Goal: Browse casually: Explore the website without a specific task or goal

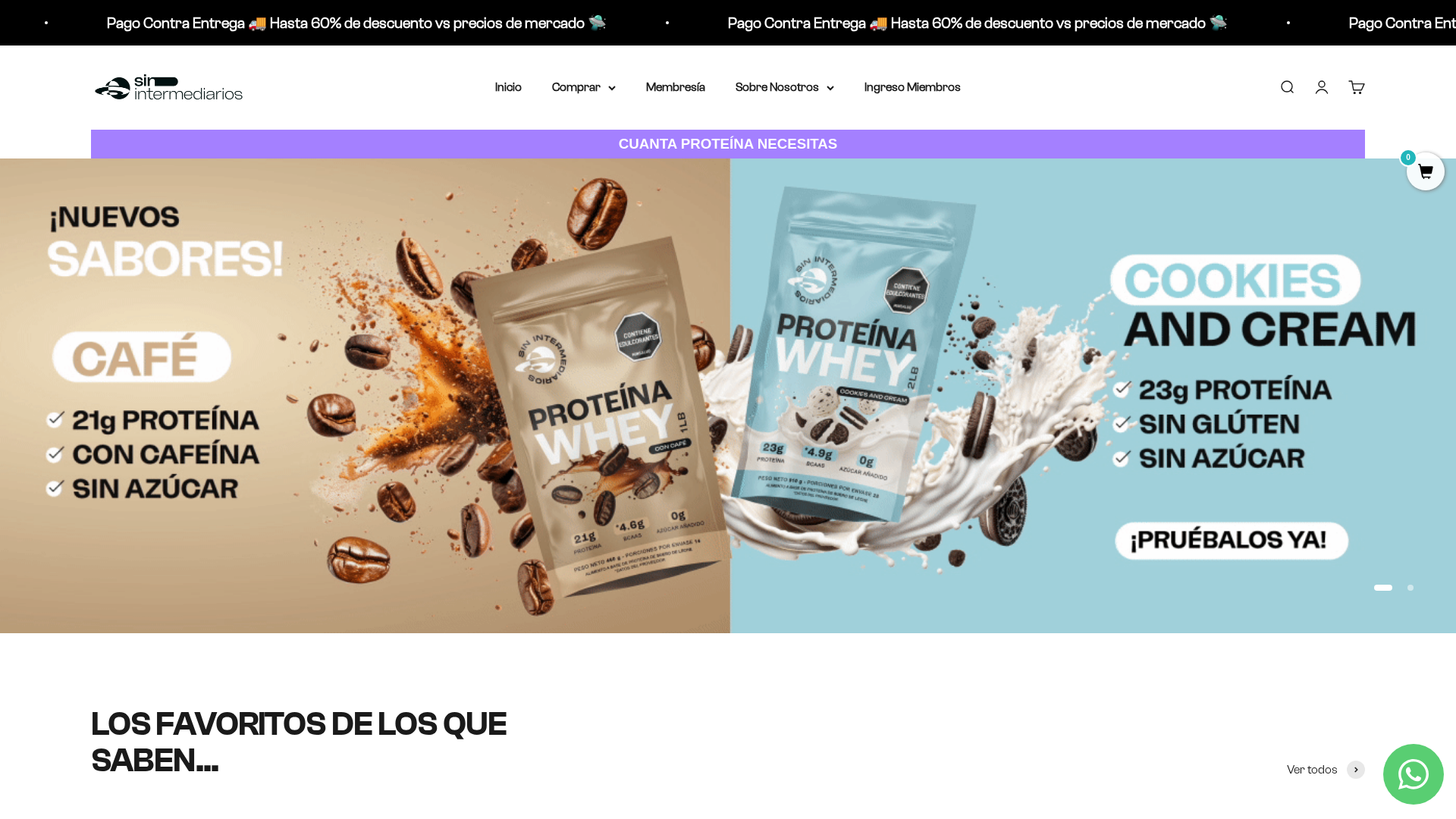
scroll to position [184, 0]
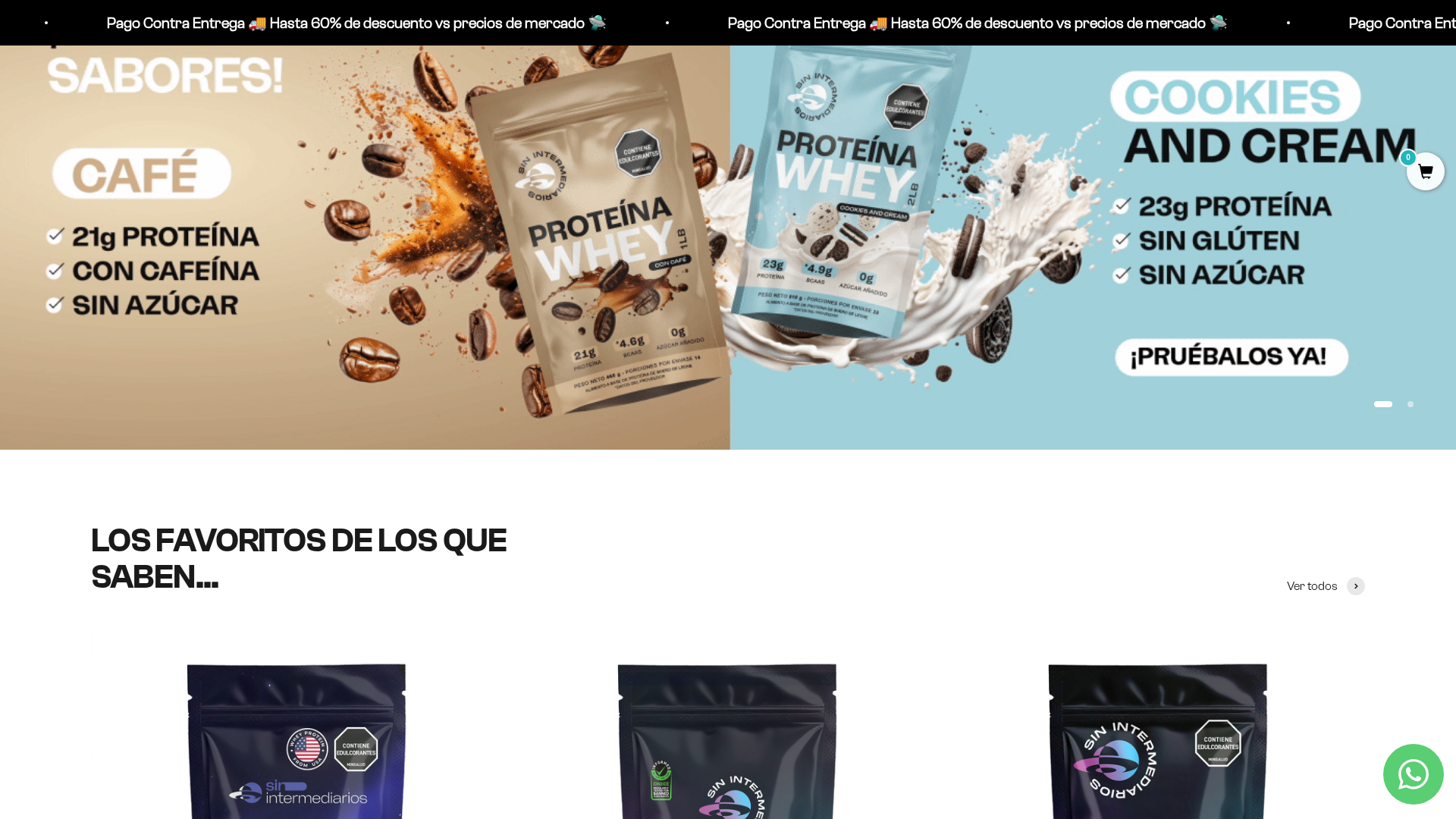
scroll to position [378, 0]
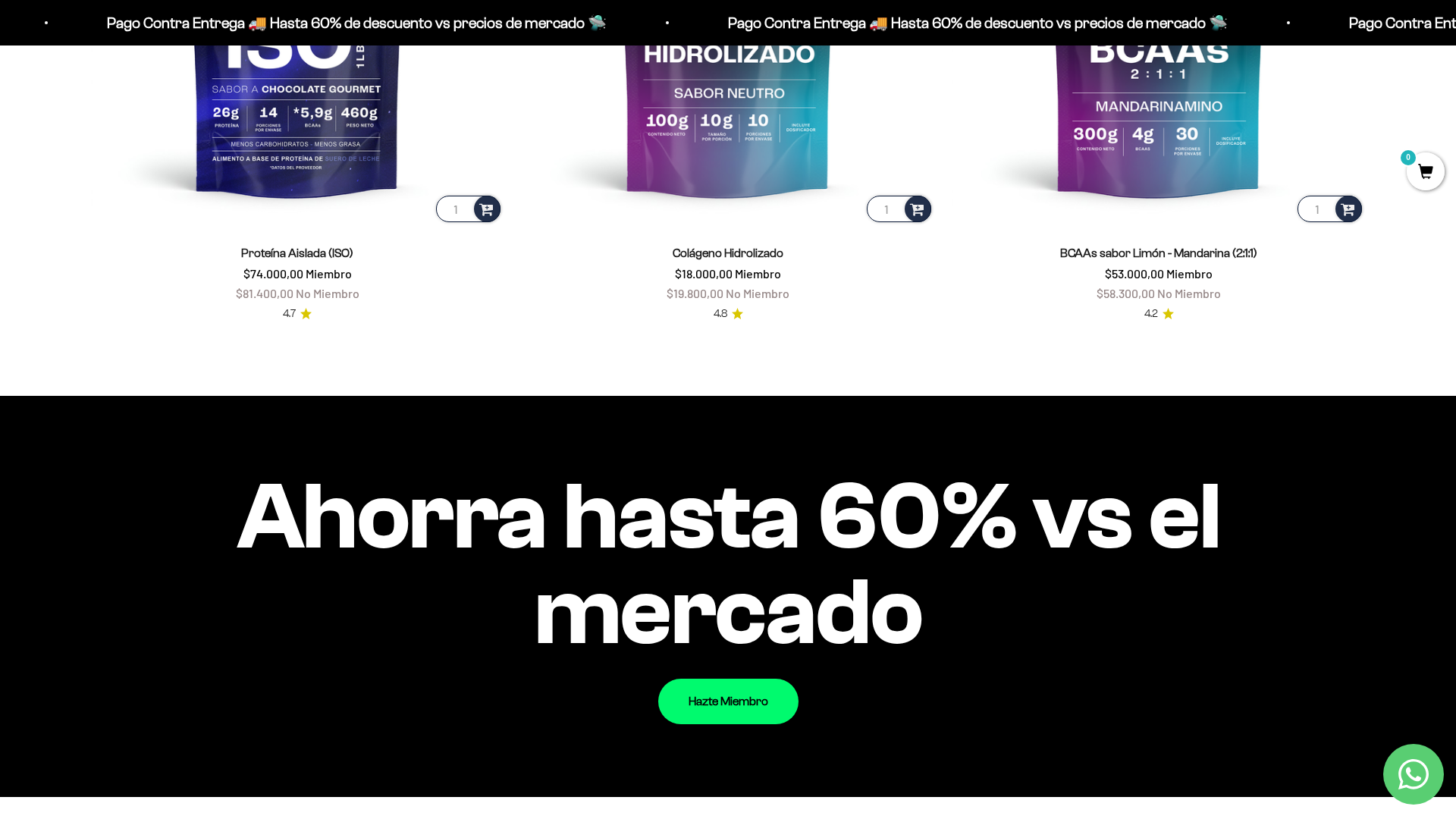
scroll to position [1677, 0]
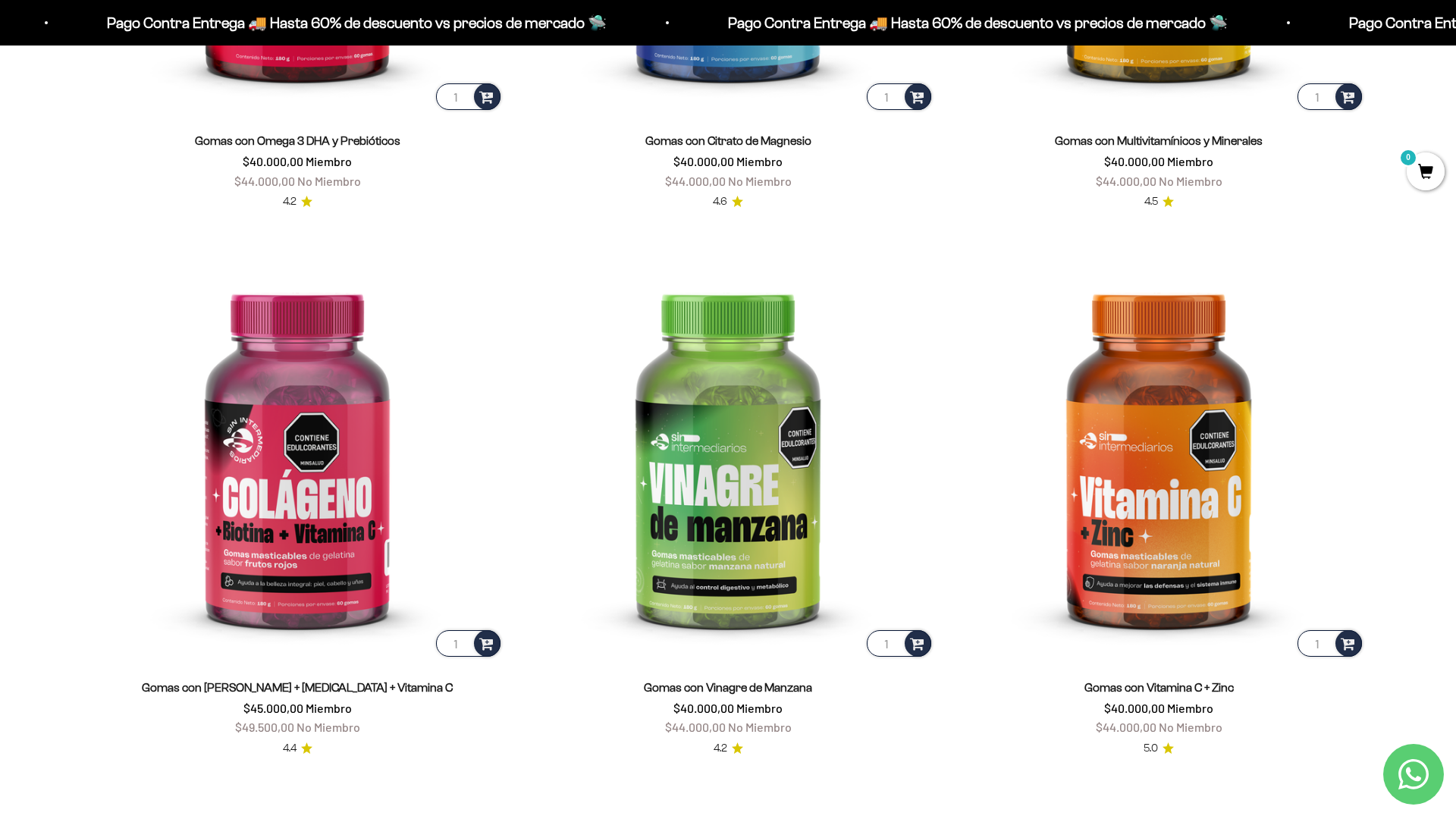
click at [1455, 34] on html "Ir al contenido Pago Contra Entrega 🚚 Hasta 60% de descuento vs precios [PERSON…" at bounding box center [728, 835] width 1456 height 7322
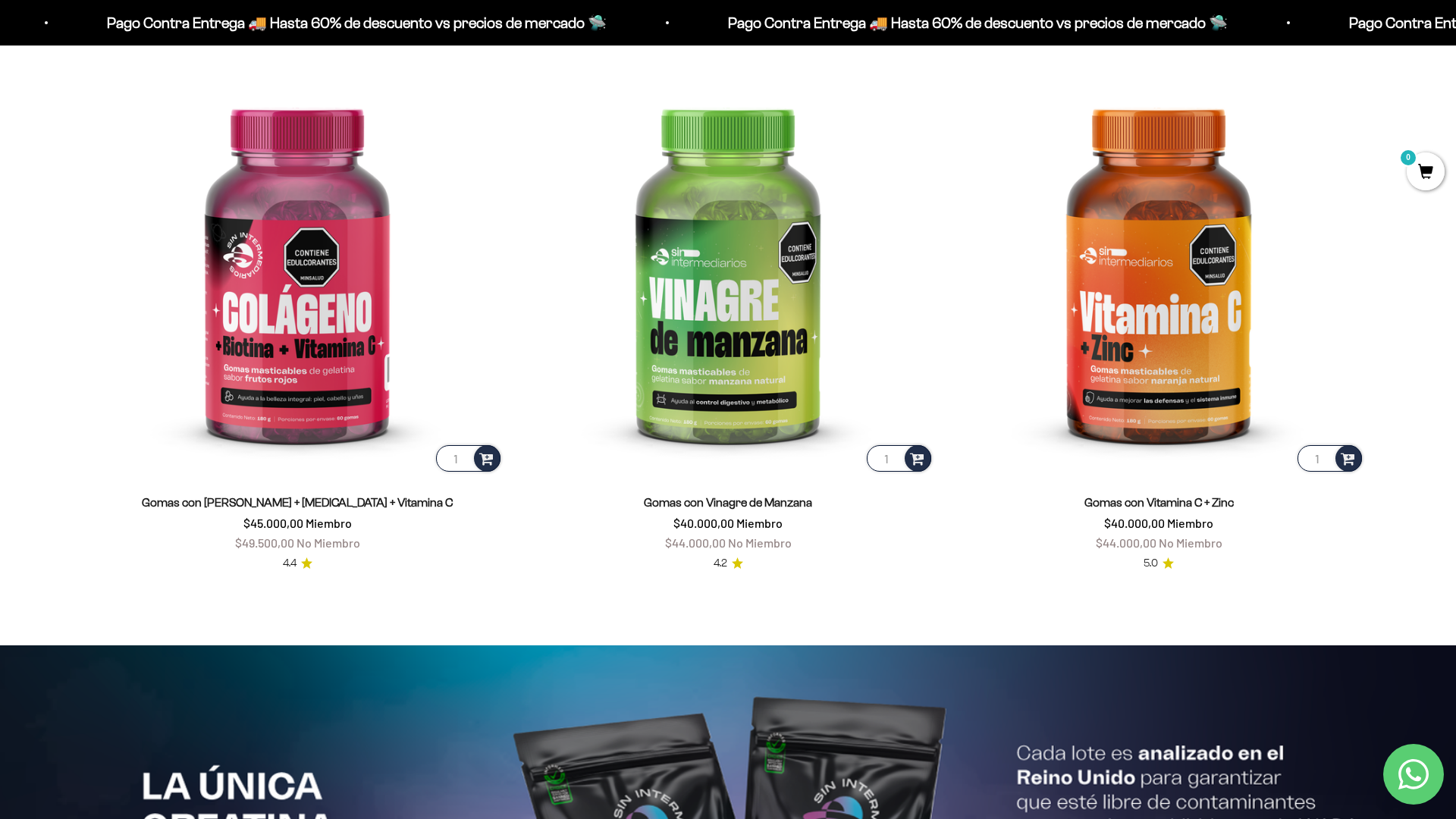
click at [1455, 34] on html "Ir al contenido Pago Contra Entrega 🚚 Hasta 60% de descuento vs precios [PERSON…" at bounding box center [728, 649] width 1456 height 7322
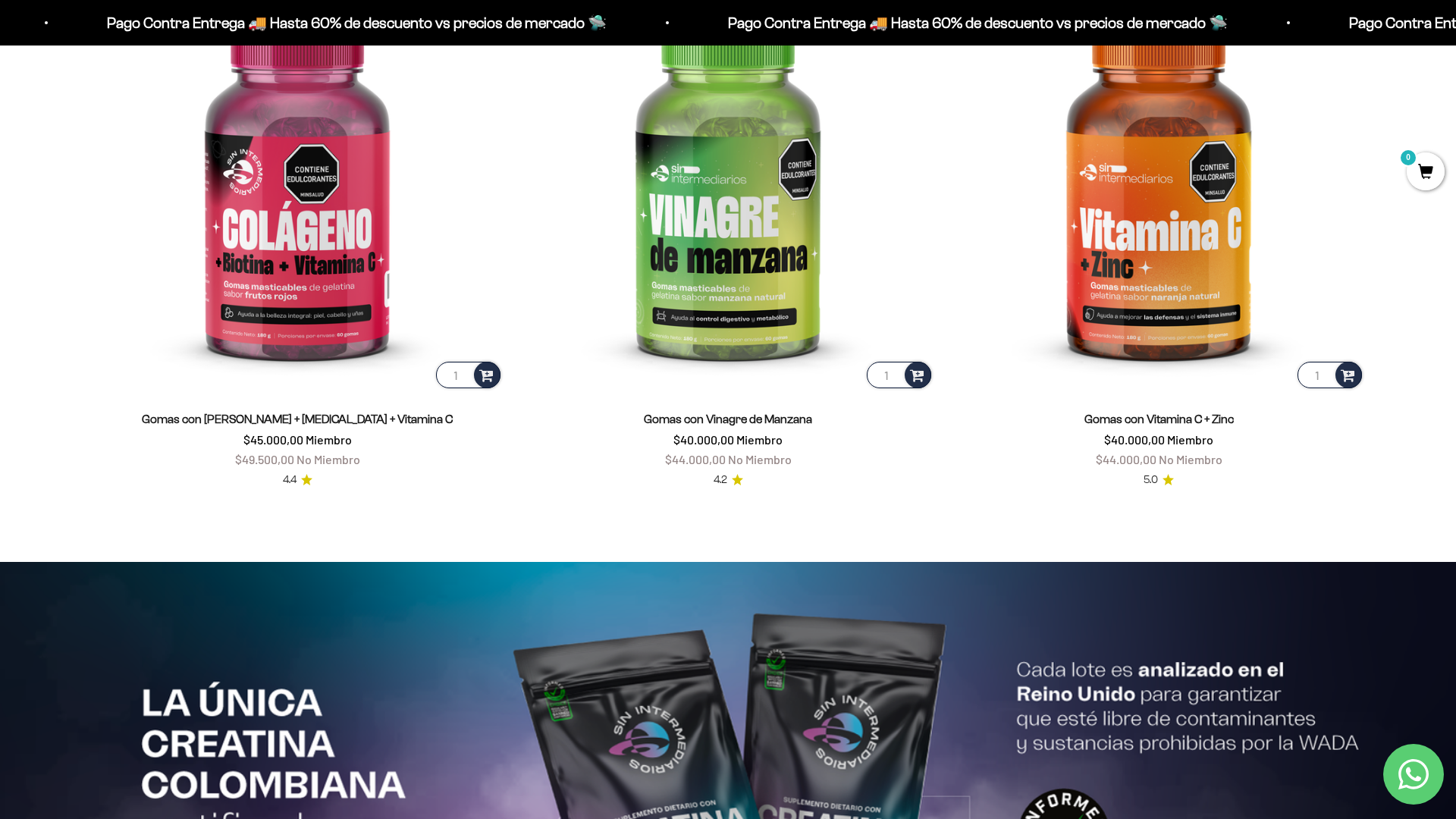
click at [1455, 34] on html "Ir al contenido Pago Contra Entrega 🚚 Hasta 60% de descuento vs precios [PERSON…" at bounding box center [728, 567] width 1456 height 7322
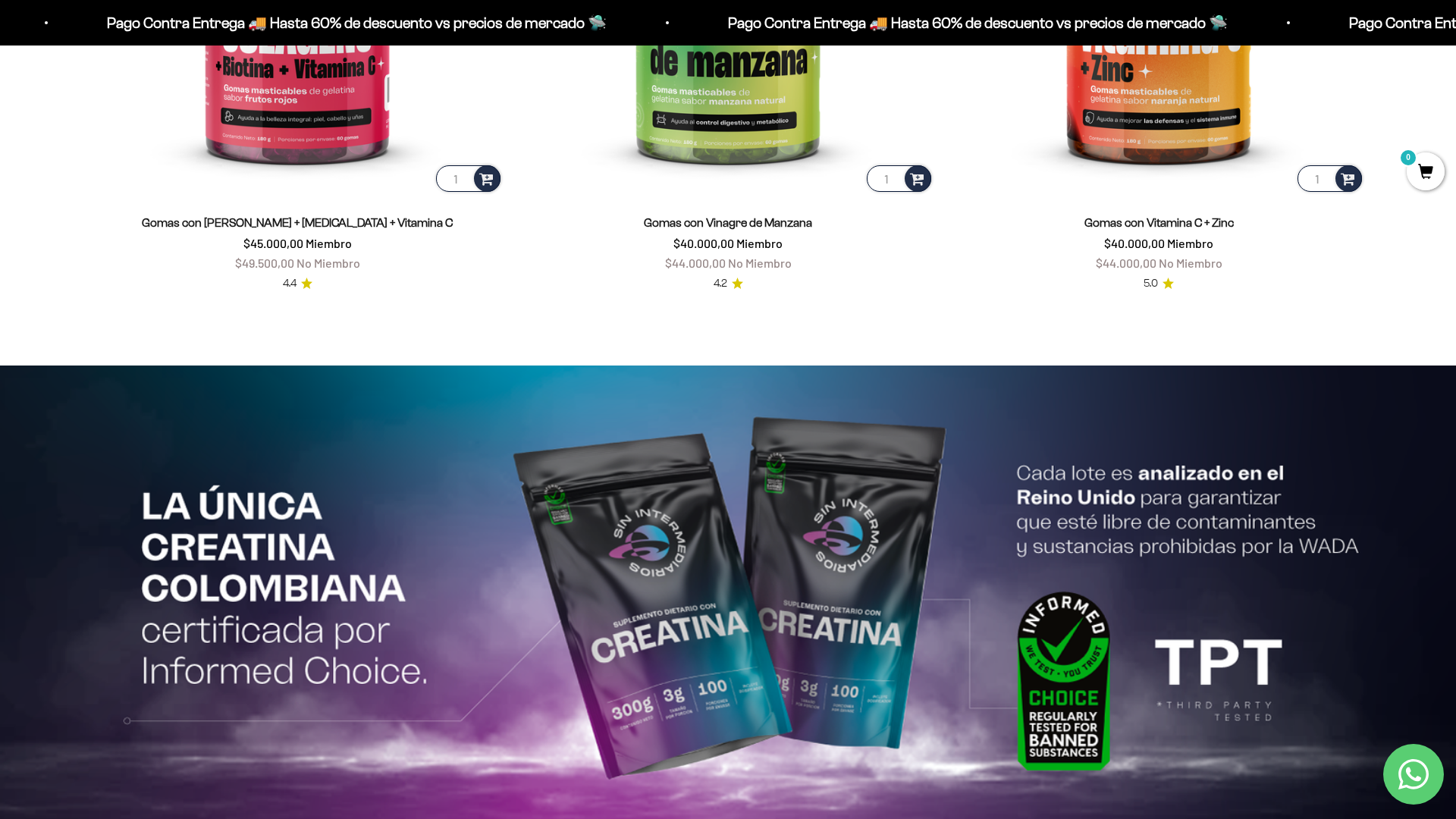
click at [1455, 34] on html "Ir al contenido Pago Contra Entrega 🚚 Hasta 60% de descuento vs precios [PERSON…" at bounding box center [728, 370] width 1456 height 7322
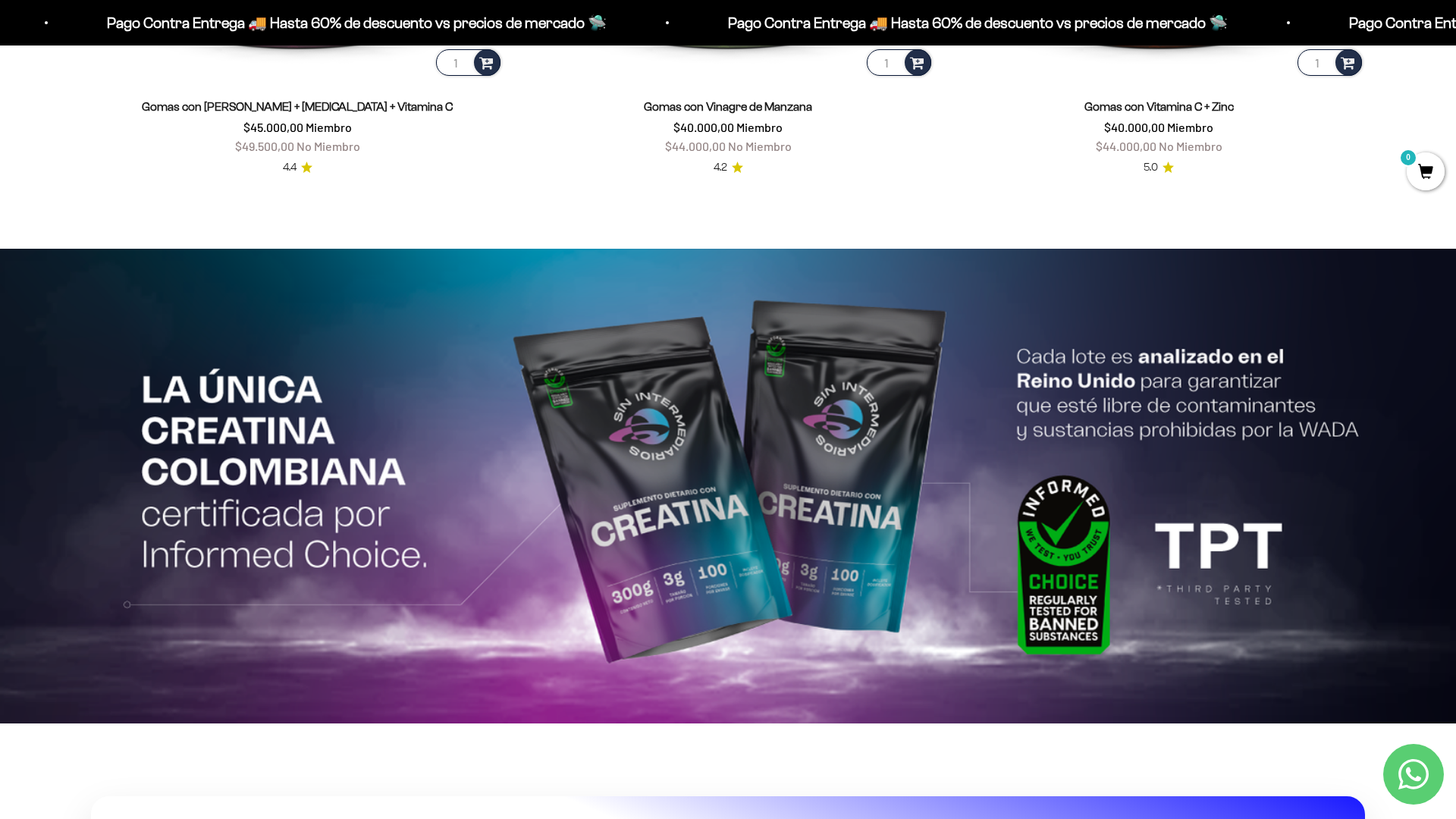
click at [1455, 34] on html "Ir al contenido Pago Contra Entrega 🚚 Hasta 60% de descuento vs precios [PERSON…" at bounding box center [728, 253] width 1456 height 7322
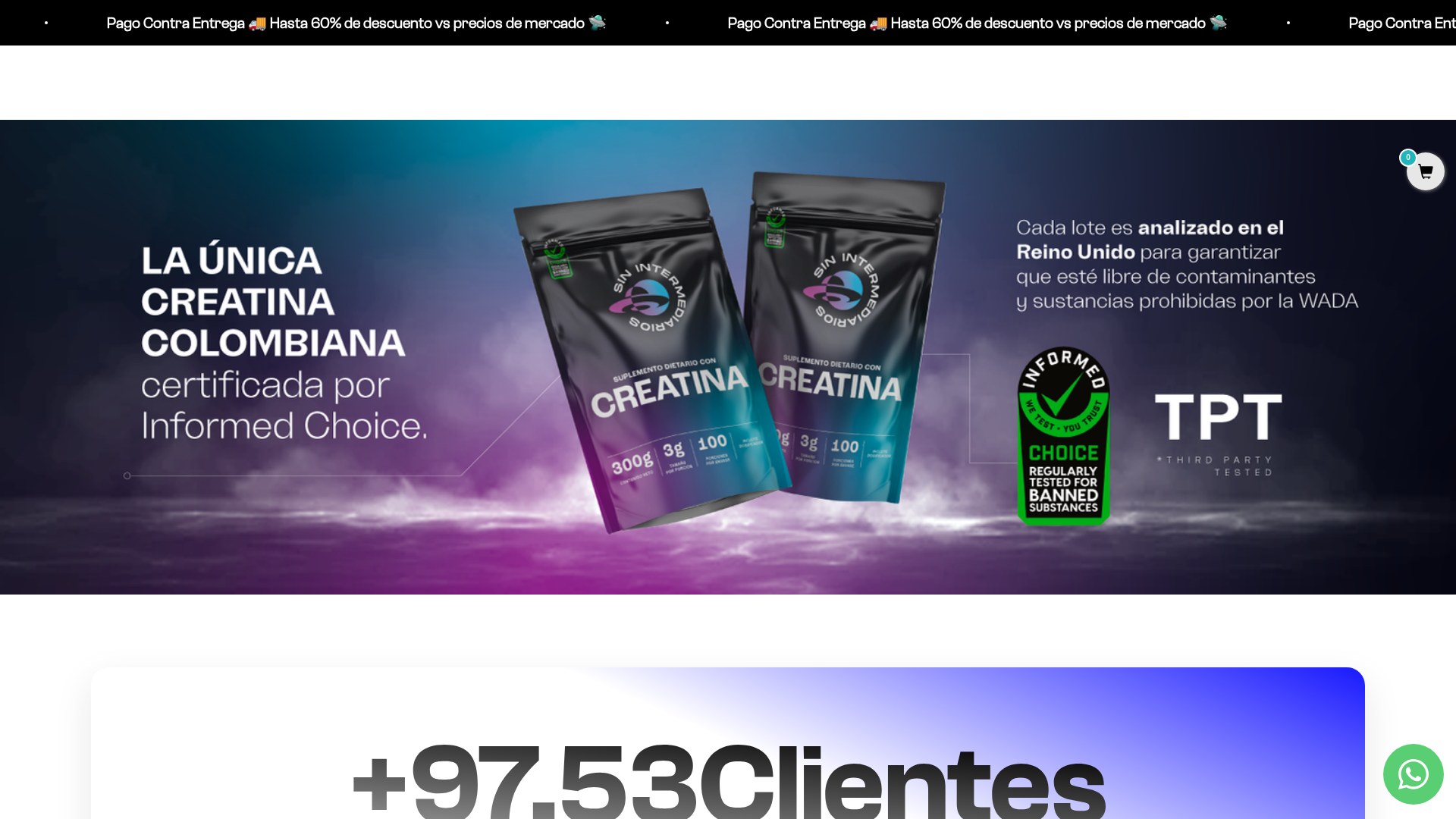
click at [1455, 34] on html "Ir al contenido Pago Contra Entrega 🚚 Hasta 60% de descuento vs precios [PERSON…" at bounding box center [728, 125] width 1456 height 7322
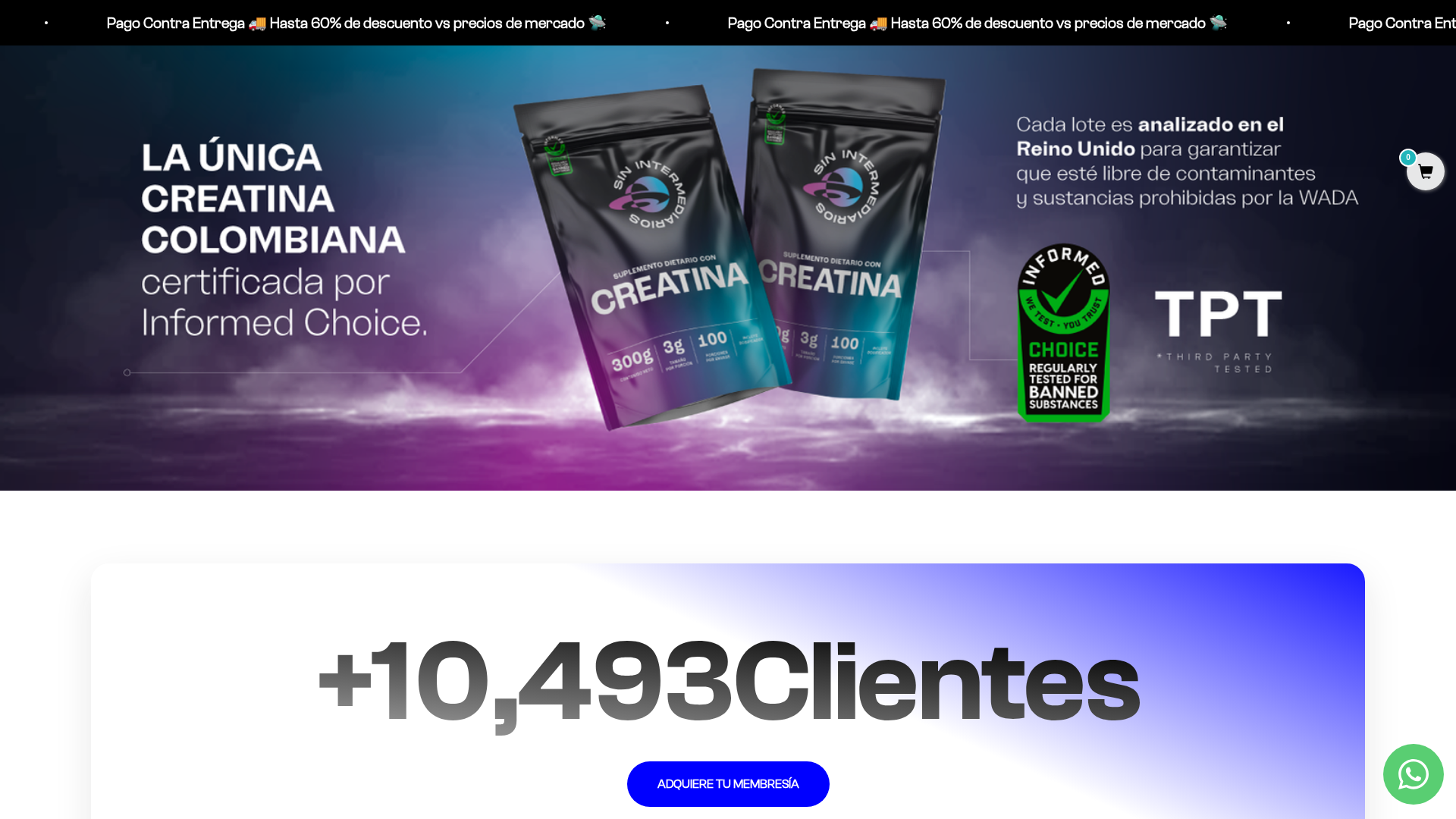
scroll to position [3641, 0]
click at [468, 818] on html "Ir al contenido Pago Contra Entrega 🚚 Hasta 60% de descuento vs precios [PERSON…" at bounding box center [728, 20] width 1456 height 7322
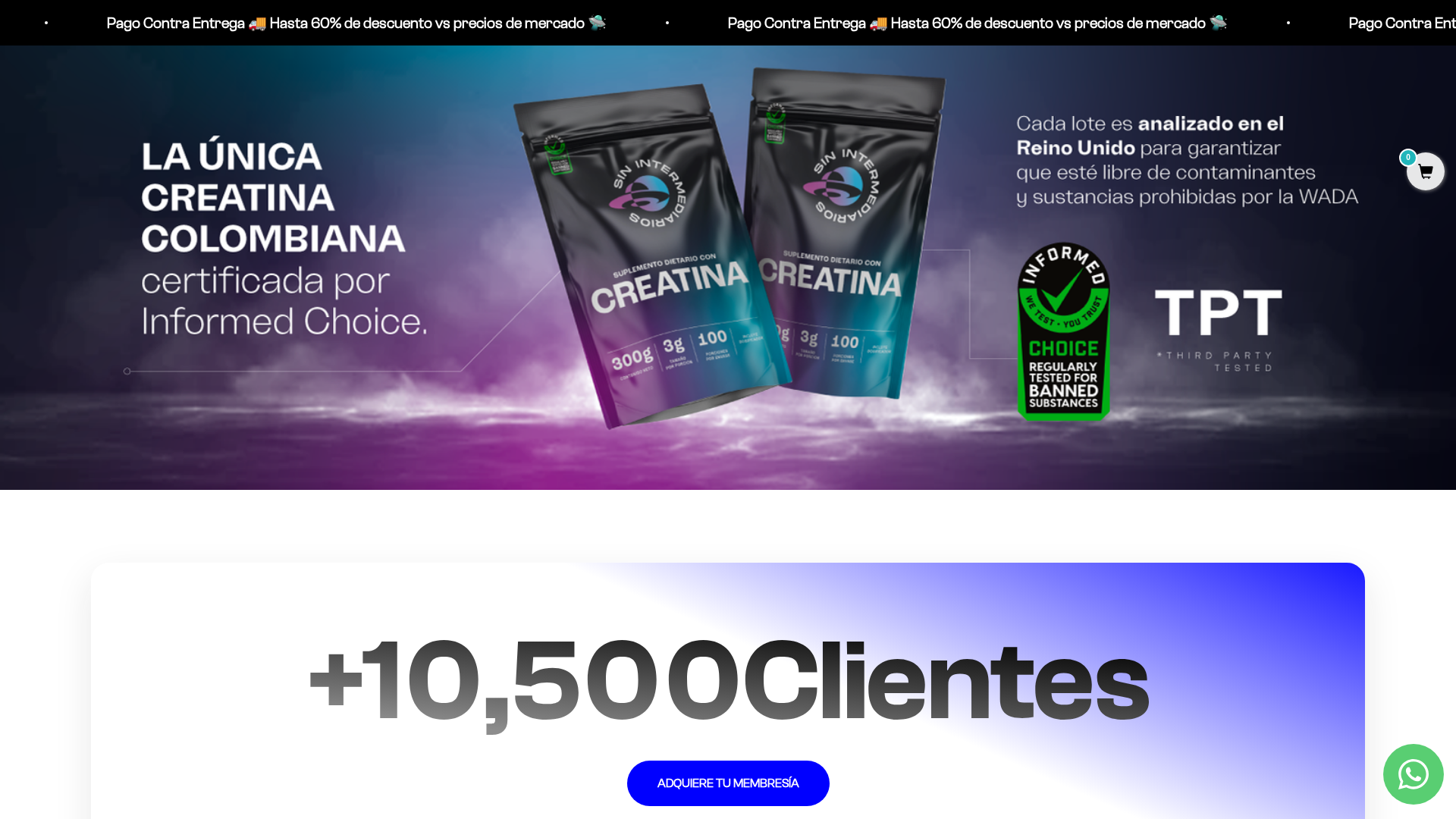
click at [1455, 34] on html "Ir al contenido Pago Contra Entrega 🚚 Hasta 60% de descuento vs precios [PERSON…" at bounding box center [728, 20] width 1456 height 7322
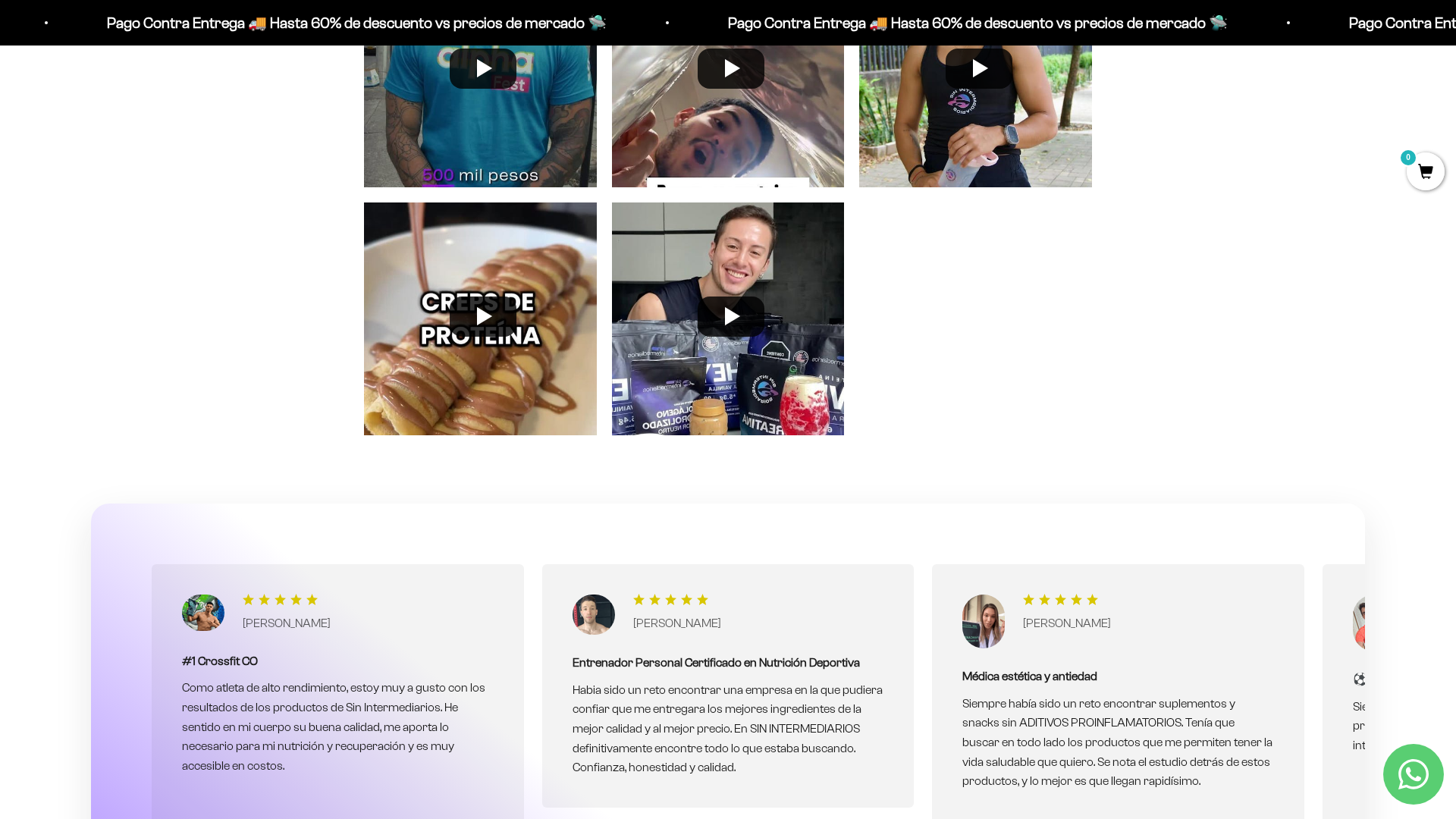
click at [1405, 587] on section "[PERSON_NAME] #1 Crossfit CO Como atleta de alto rendimiento, estoy muy a gusto…" at bounding box center [728, 792] width 1456 height 579
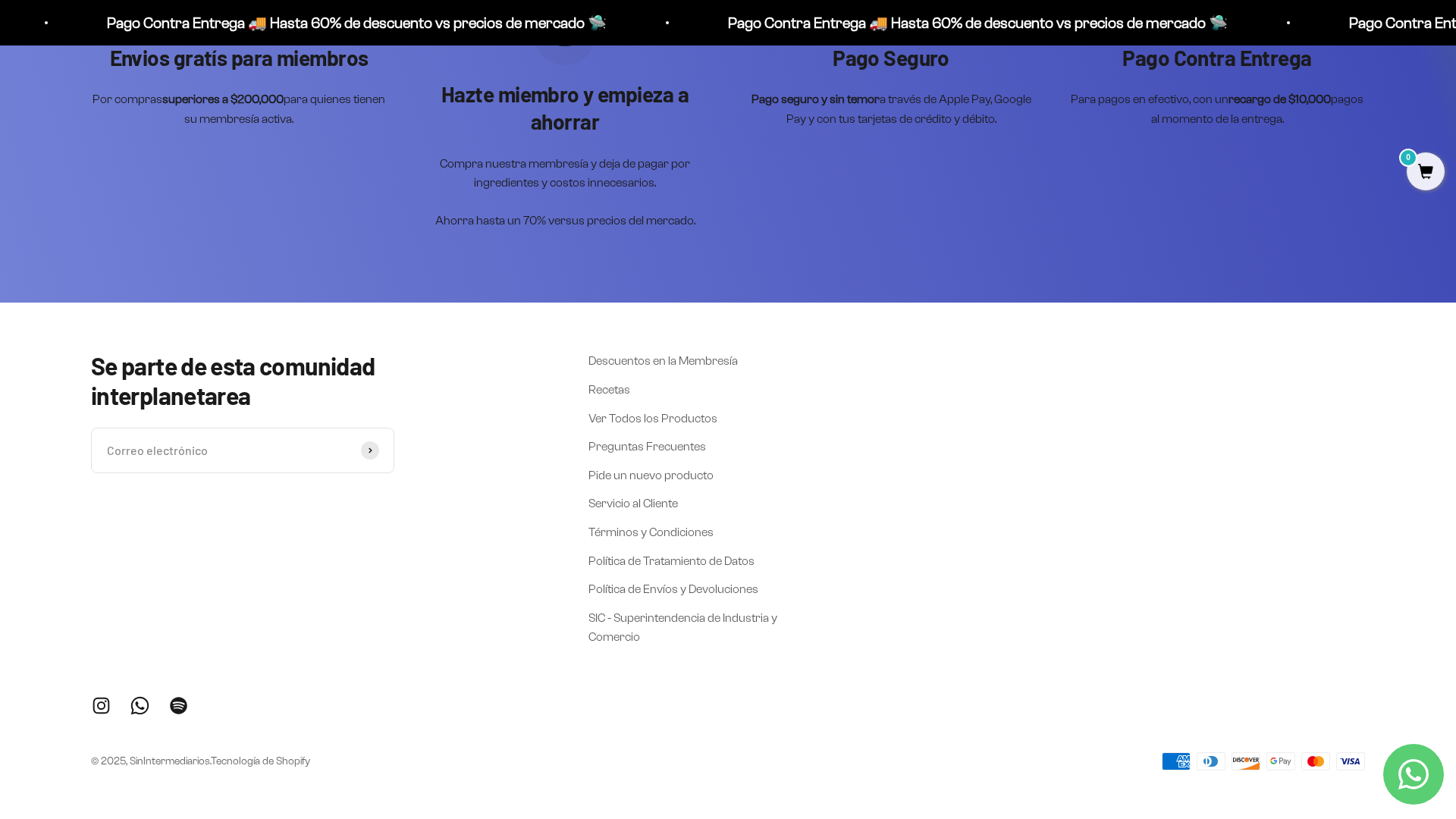
click at [1159, 211] on scroll-carousel "Envios gratís para miembros Por compras superiores a $200,000 para quienes tien…" at bounding box center [728, 118] width 1274 height 226
